Goal: Information Seeking & Learning: Learn about a topic

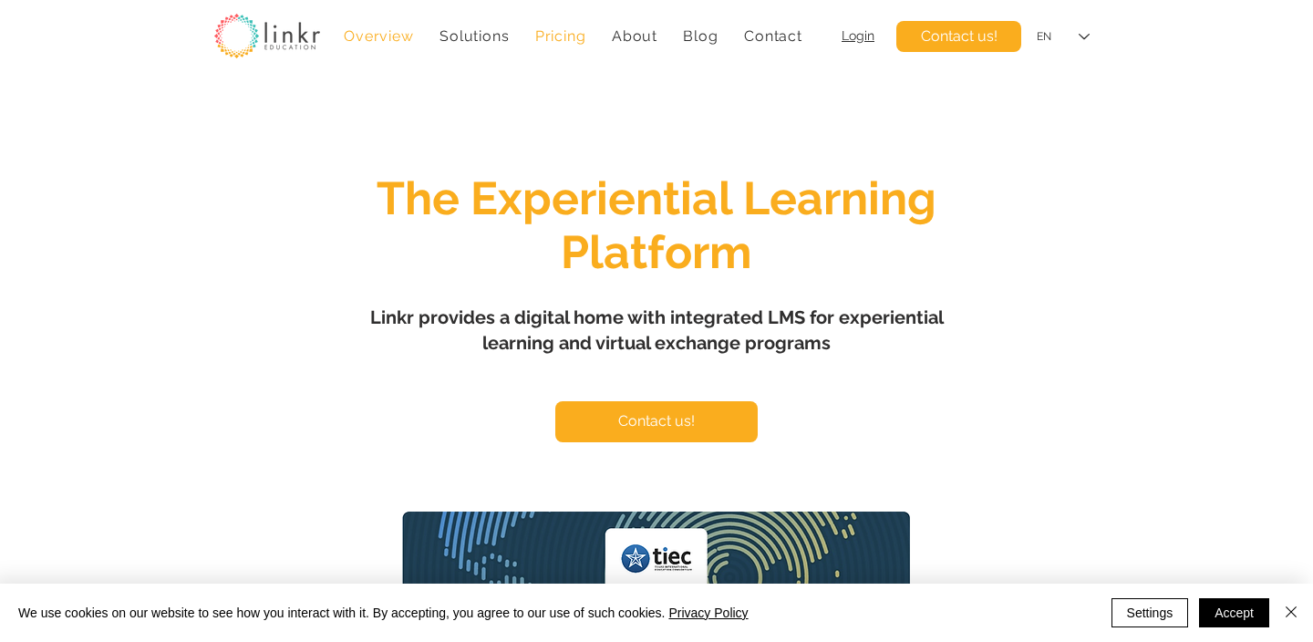
click at [565, 34] on span "Pricing" at bounding box center [560, 35] width 51 height 17
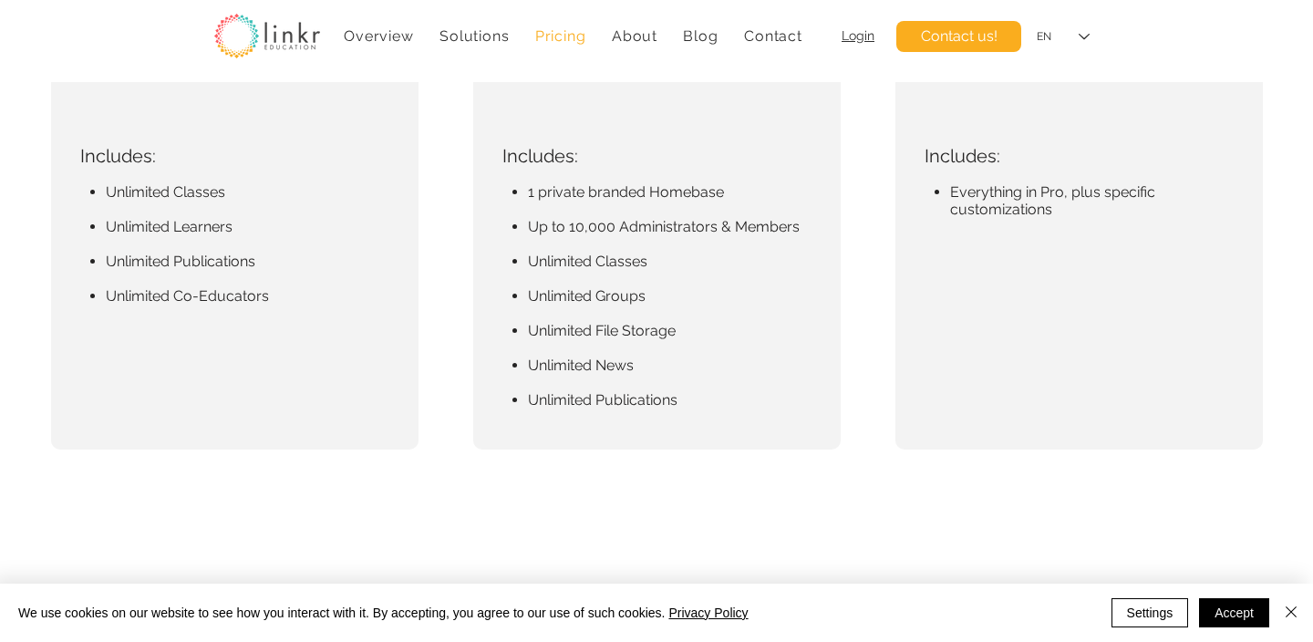
scroll to position [724, 0]
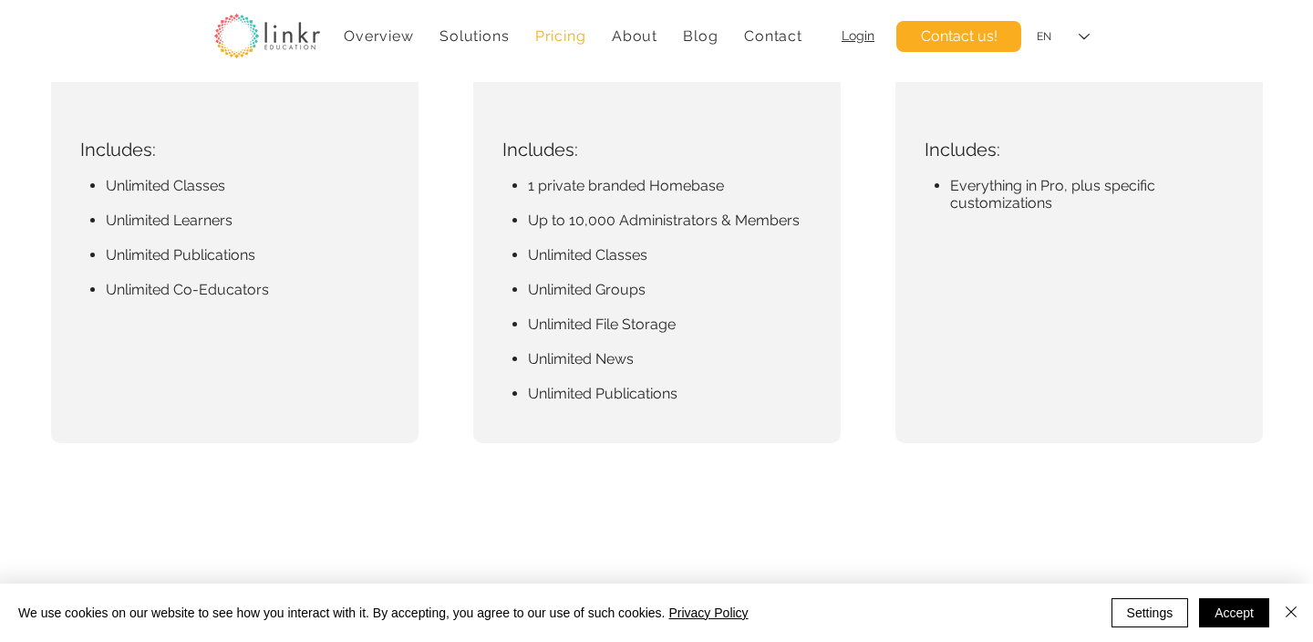
click at [505, 292] on div "main content" at bounding box center [657, 47] width 368 height 794
click at [555, 327] on span "Unlimited File Storage" at bounding box center [602, 324] width 148 height 17
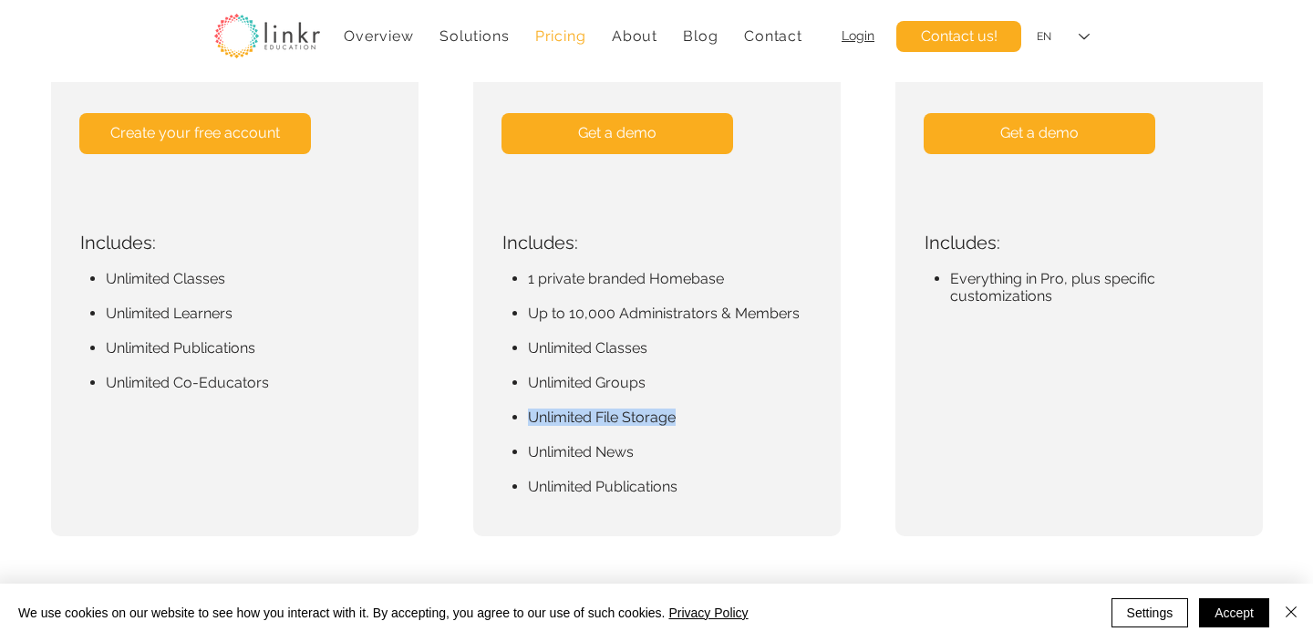
scroll to position [633, 0]
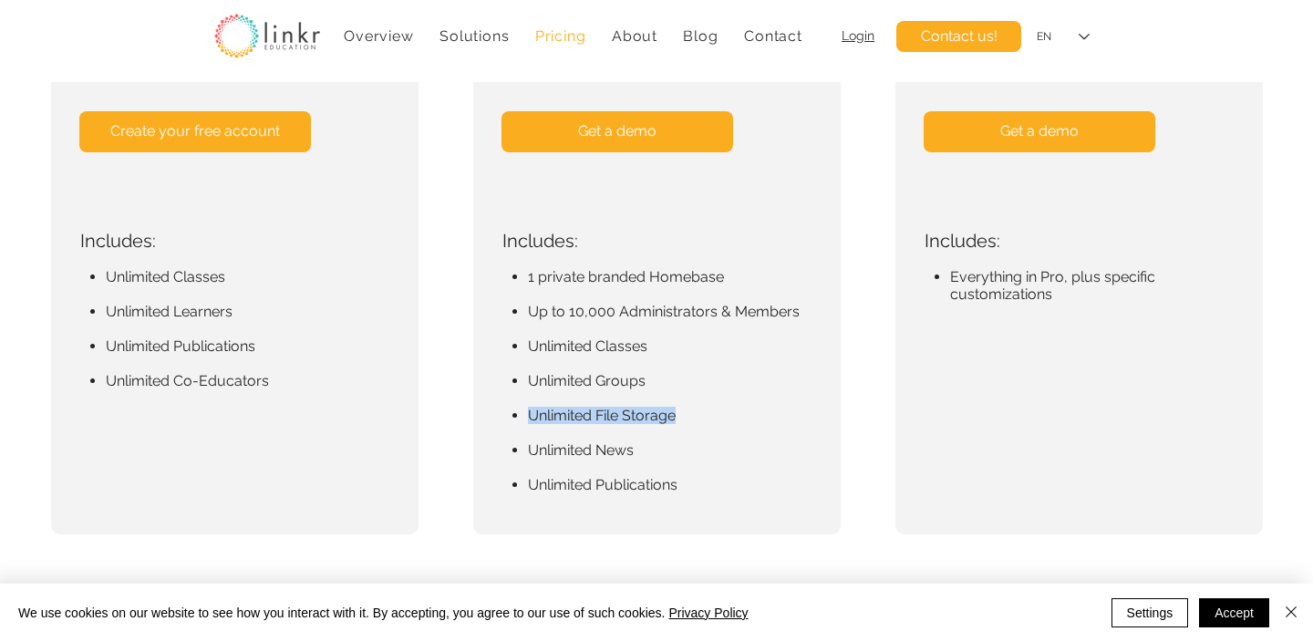
click at [633, 450] on span "Unlimited News" at bounding box center [581, 449] width 106 height 17
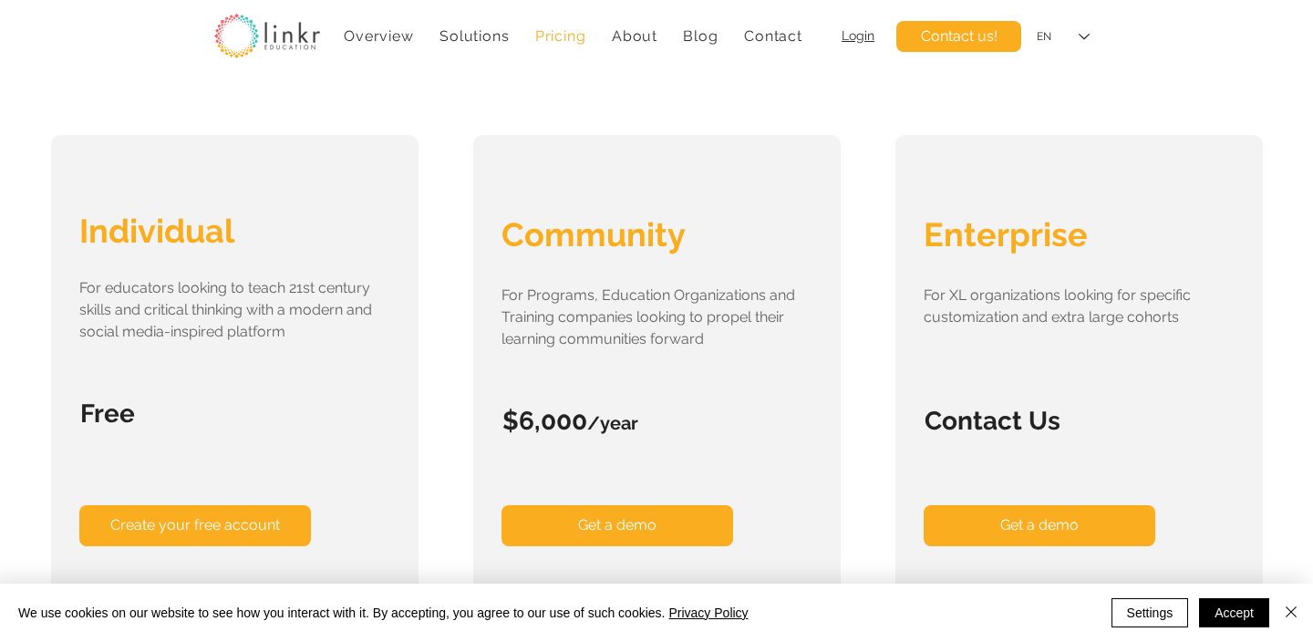
scroll to position [240, 0]
click at [198, 223] on span "Individual" at bounding box center [156, 230] width 155 height 38
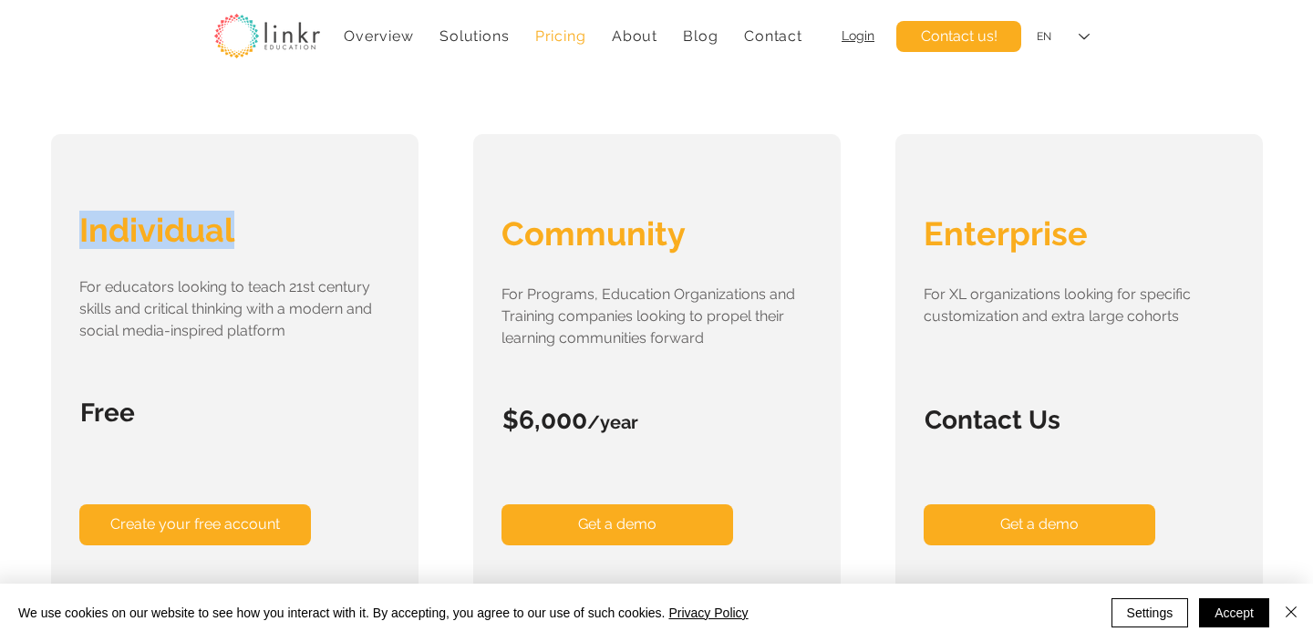
click at [198, 223] on span "Individual" at bounding box center [156, 230] width 155 height 38
click at [609, 259] on div "main content" at bounding box center [657, 531] width 368 height 794
click at [604, 238] on span "Community" at bounding box center [594, 233] width 184 height 38
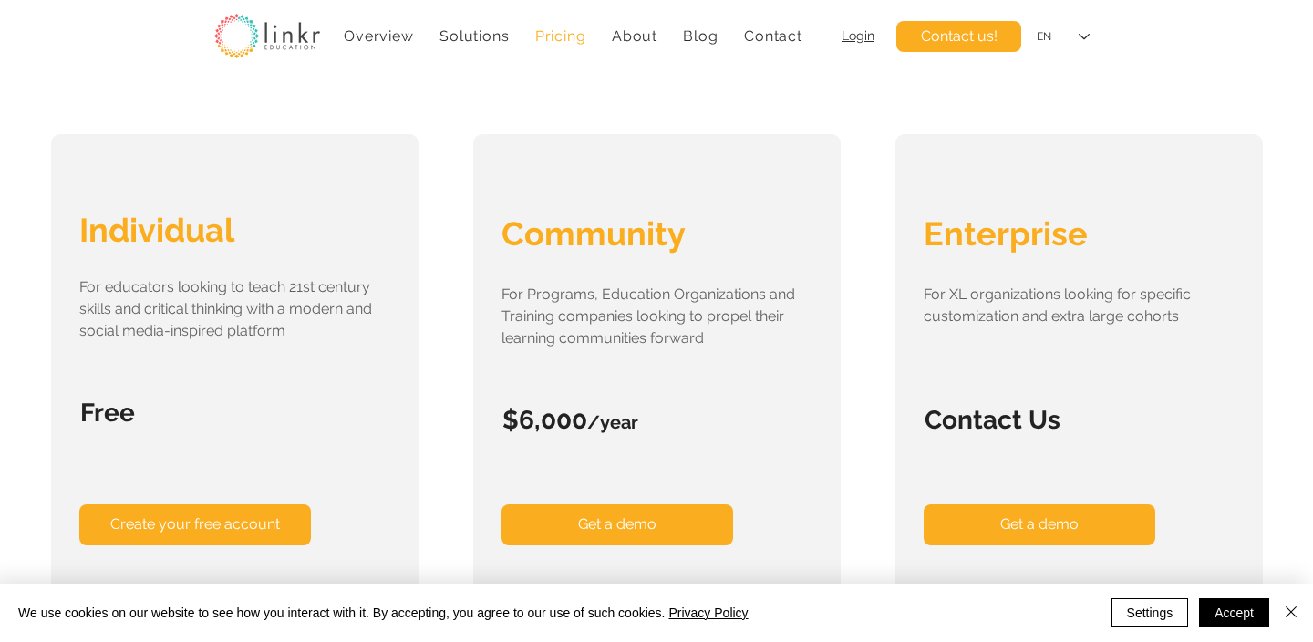
click at [604, 238] on span "Community" at bounding box center [594, 233] width 184 height 38
click at [1004, 233] on span "Enterprise" at bounding box center [1006, 233] width 164 height 38
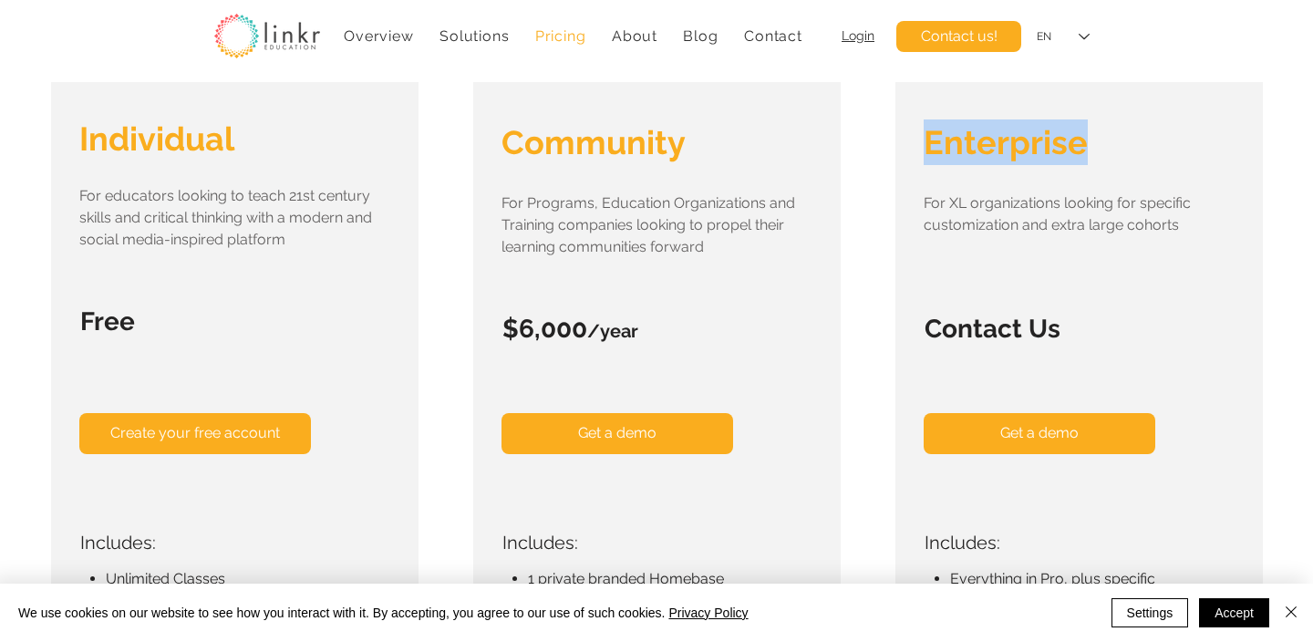
scroll to position [454, 0]
